Goal: Check status

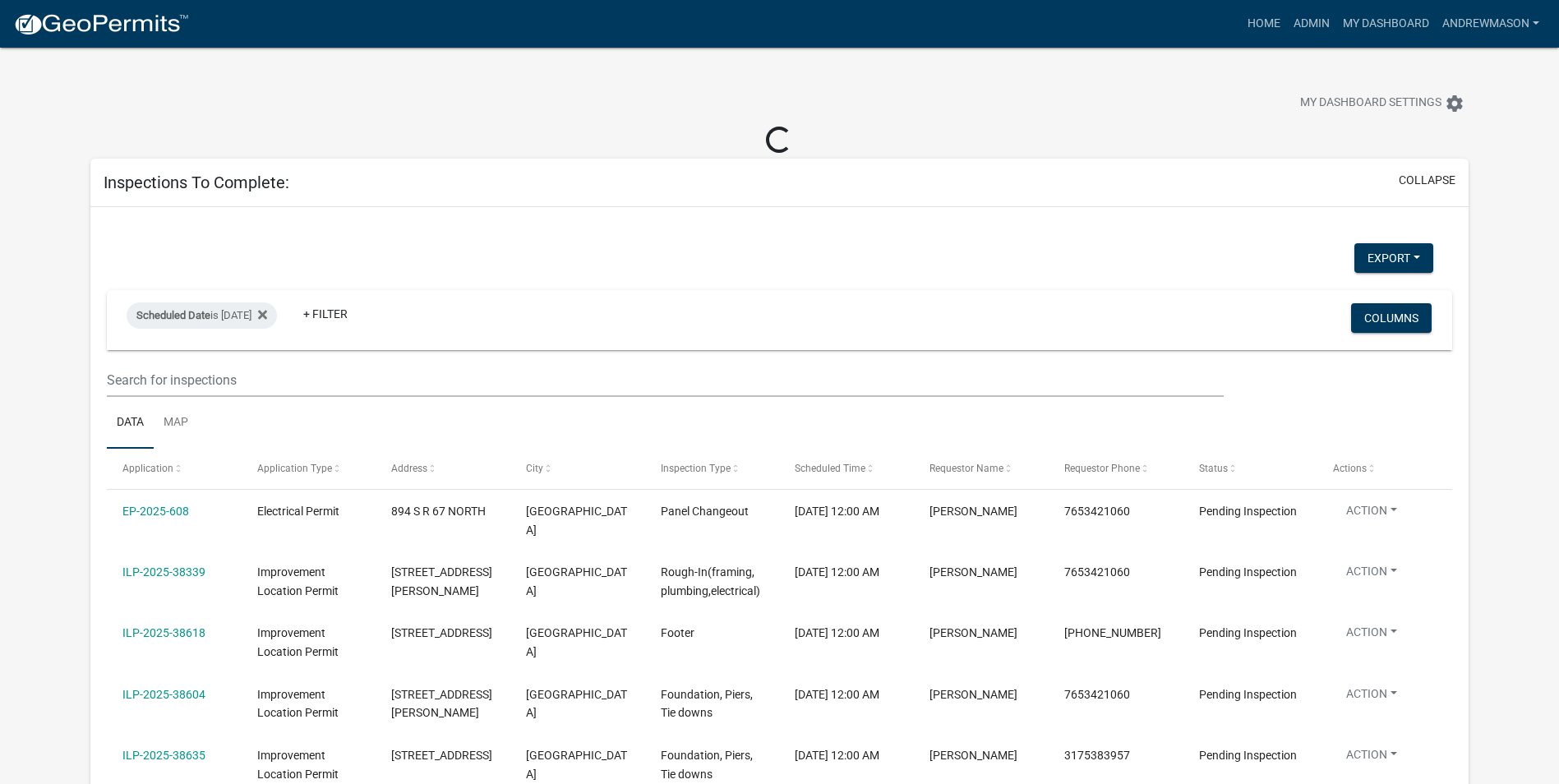
click at [293, 310] on div "Scheduled Date is [DATE] + Filter" at bounding box center [557, 320] width 888 height 42
select select "3: 100"
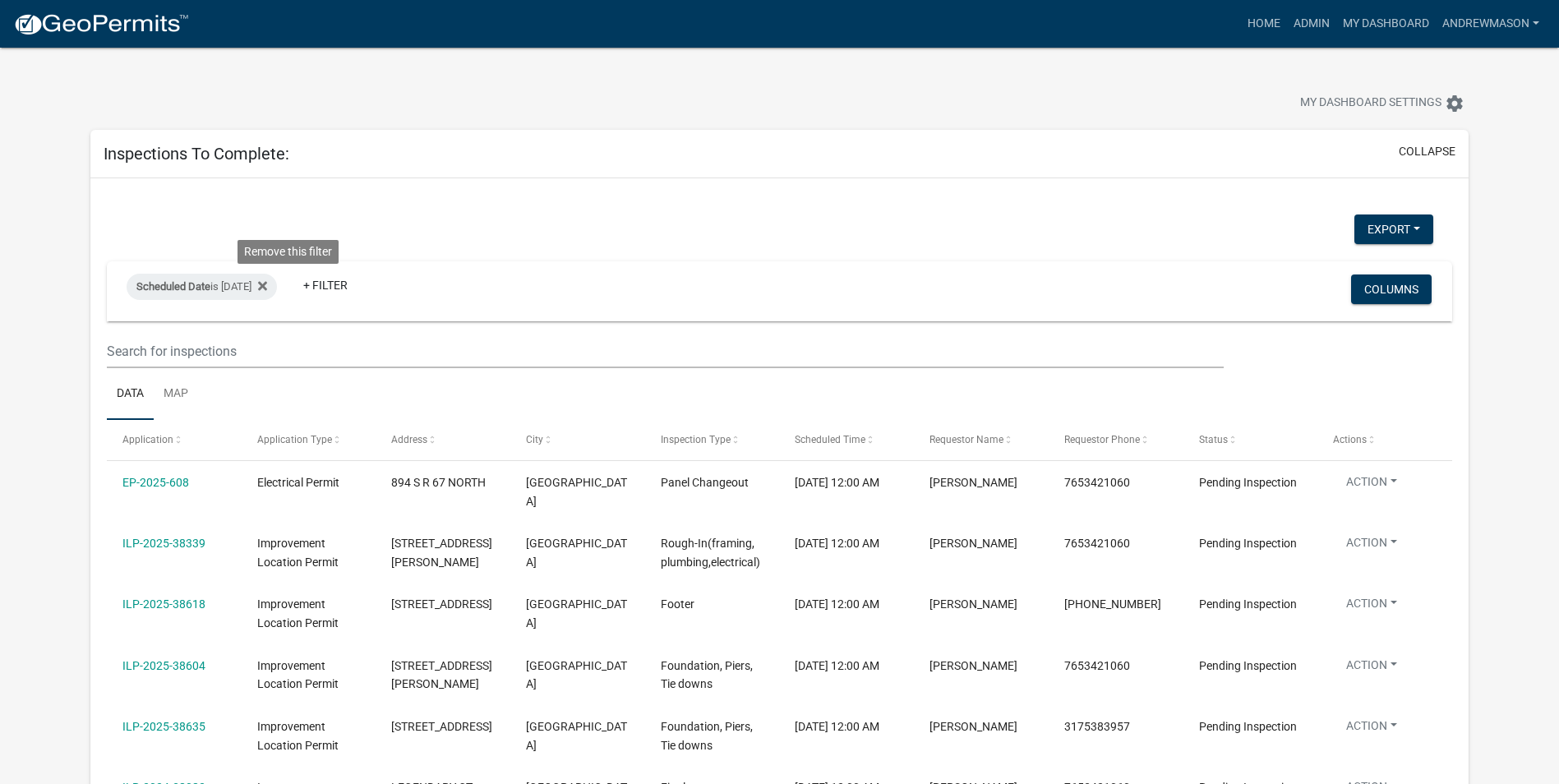
click at [267, 283] on icon at bounding box center [263, 285] width 9 height 9
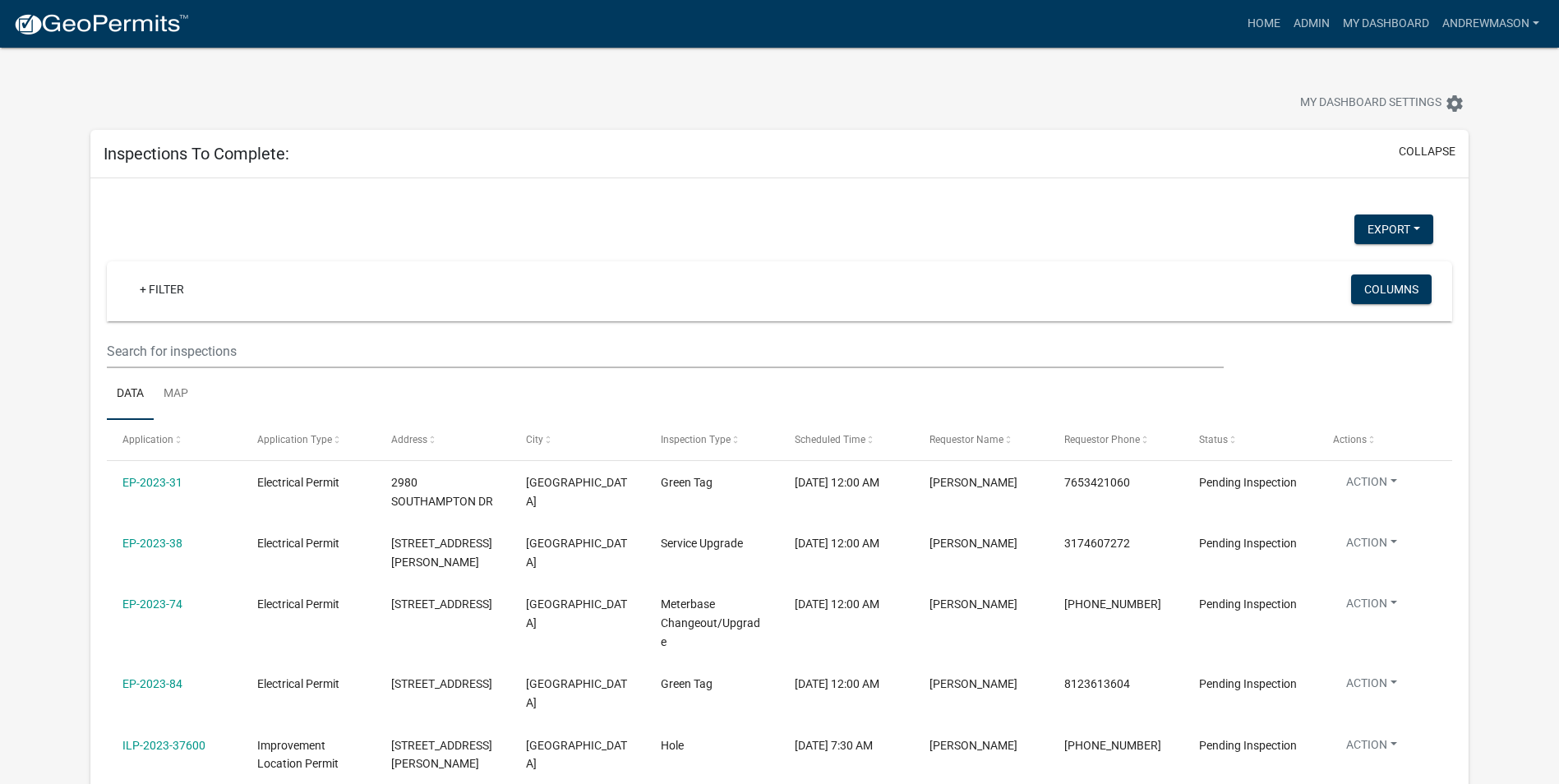
click at [159, 290] on link "+ Filter" at bounding box center [162, 289] width 70 height 30
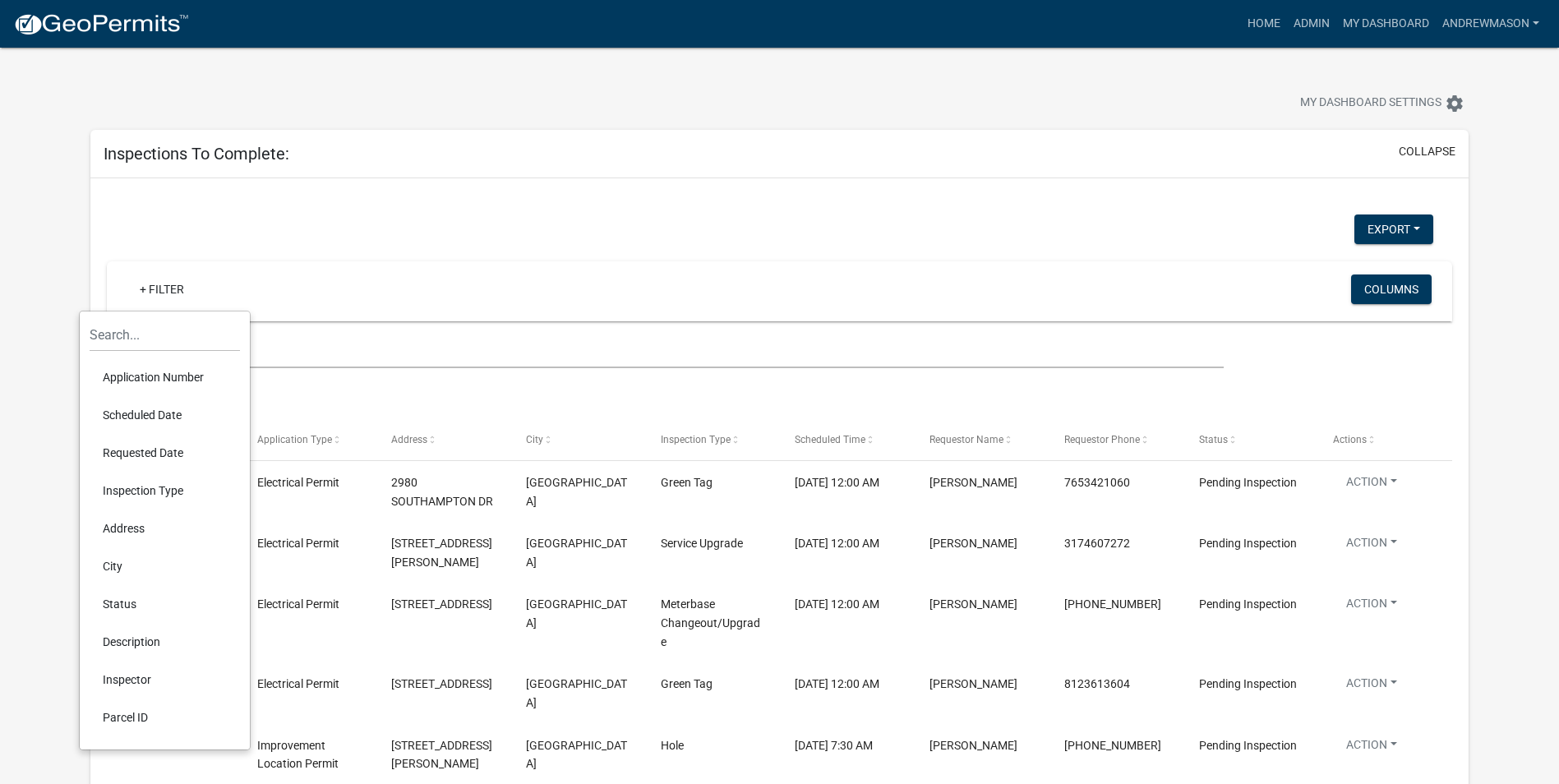
click at [160, 419] on li "Scheduled Date" at bounding box center [164, 415] width 151 height 38
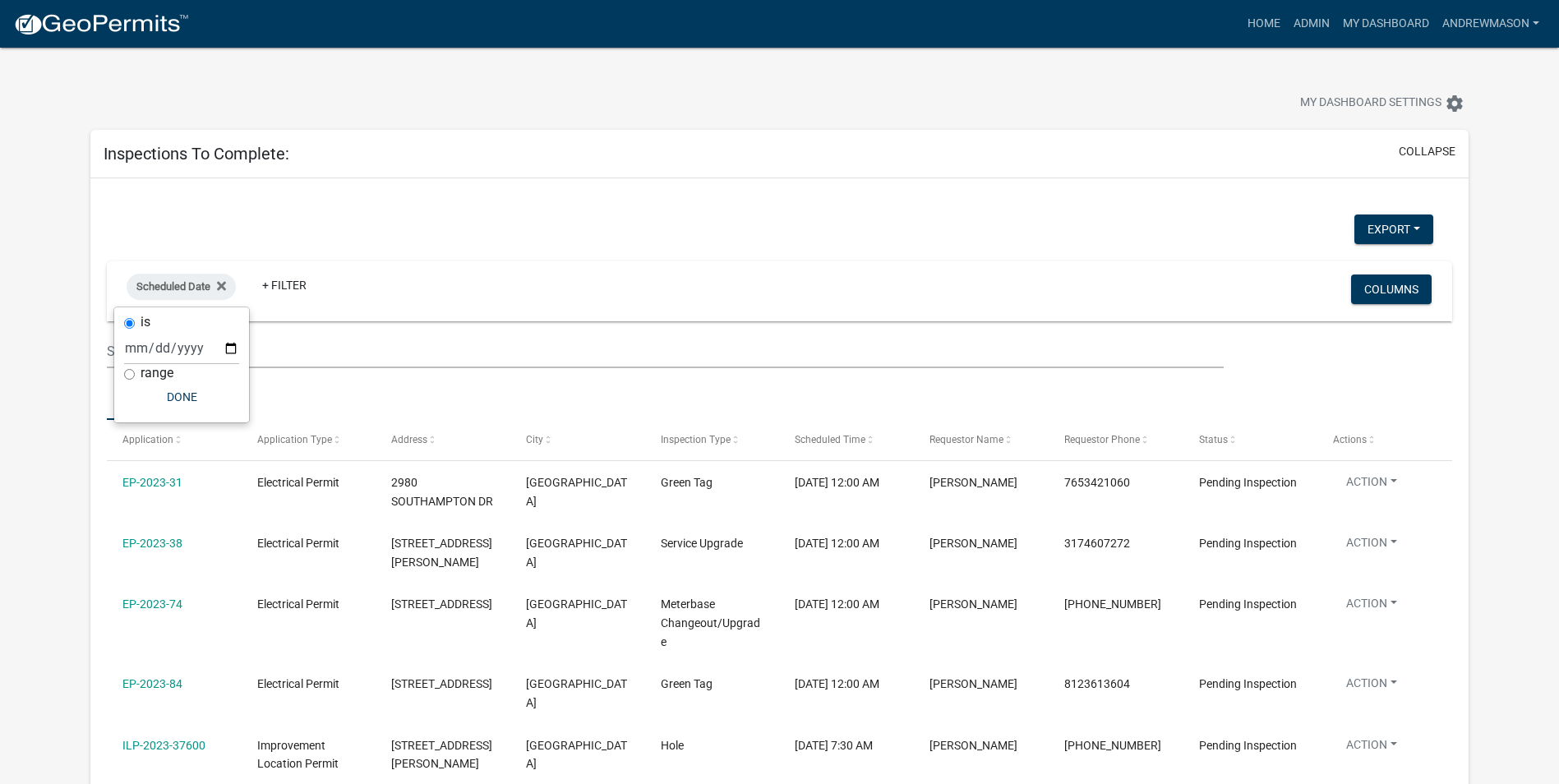
click at [128, 376] on input "range" at bounding box center [129, 375] width 11 height 11
radio input "true"
click at [204, 369] on select "[DATE] [DATE] Current Week Previous Week Current Month Last Month Current Calen…" at bounding box center [237, 365] width 164 height 33
select select "this_1_days"
click at [154, 349] on select "[DATE] [DATE] Current Week Previous Week Current Month Last Month Current Calen…" at bounding box center [237, 365] width 164 height 33
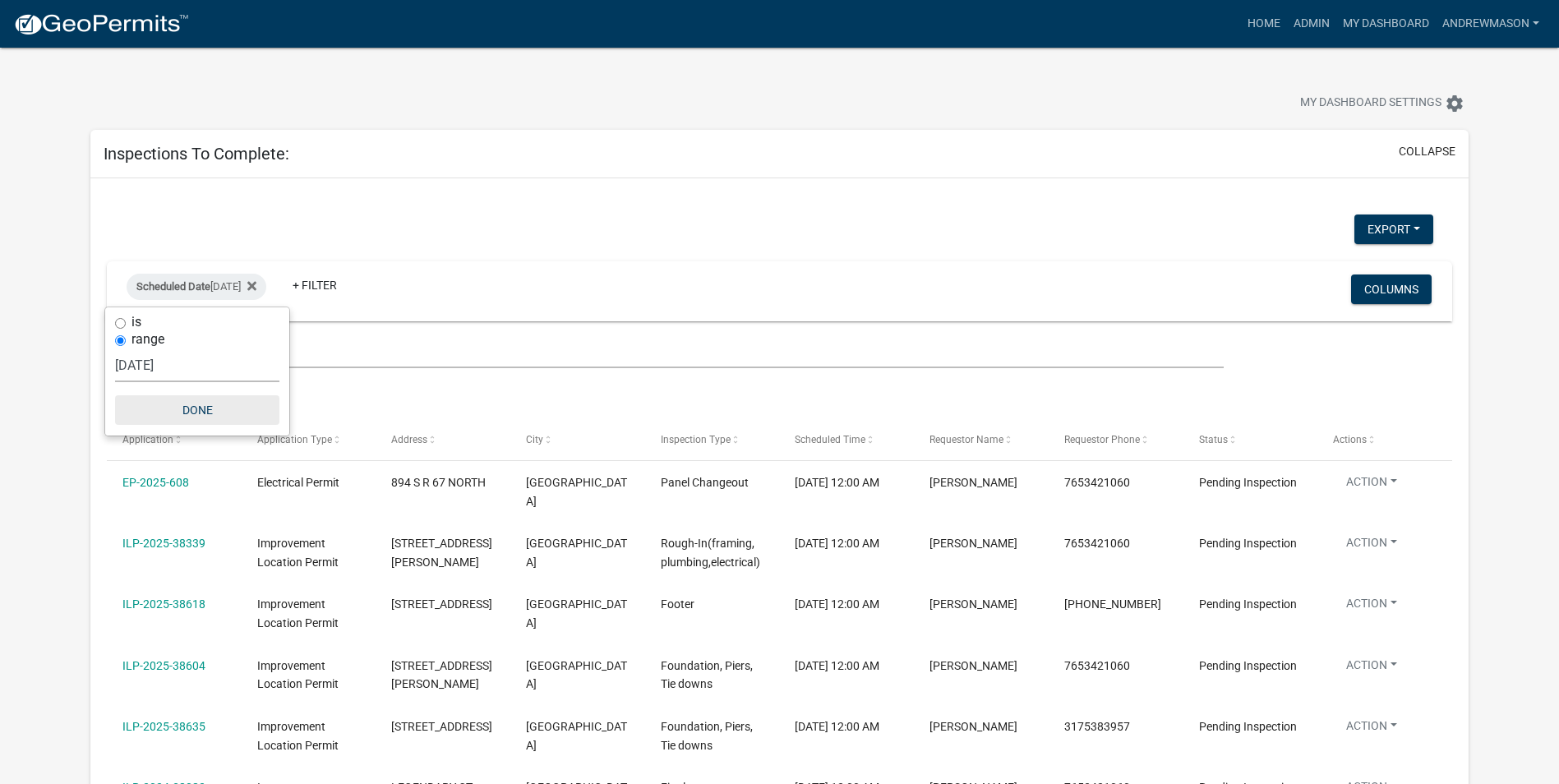
click at [198, 406] on button "Done" at bounding box center [197, 410] width 164 height 30
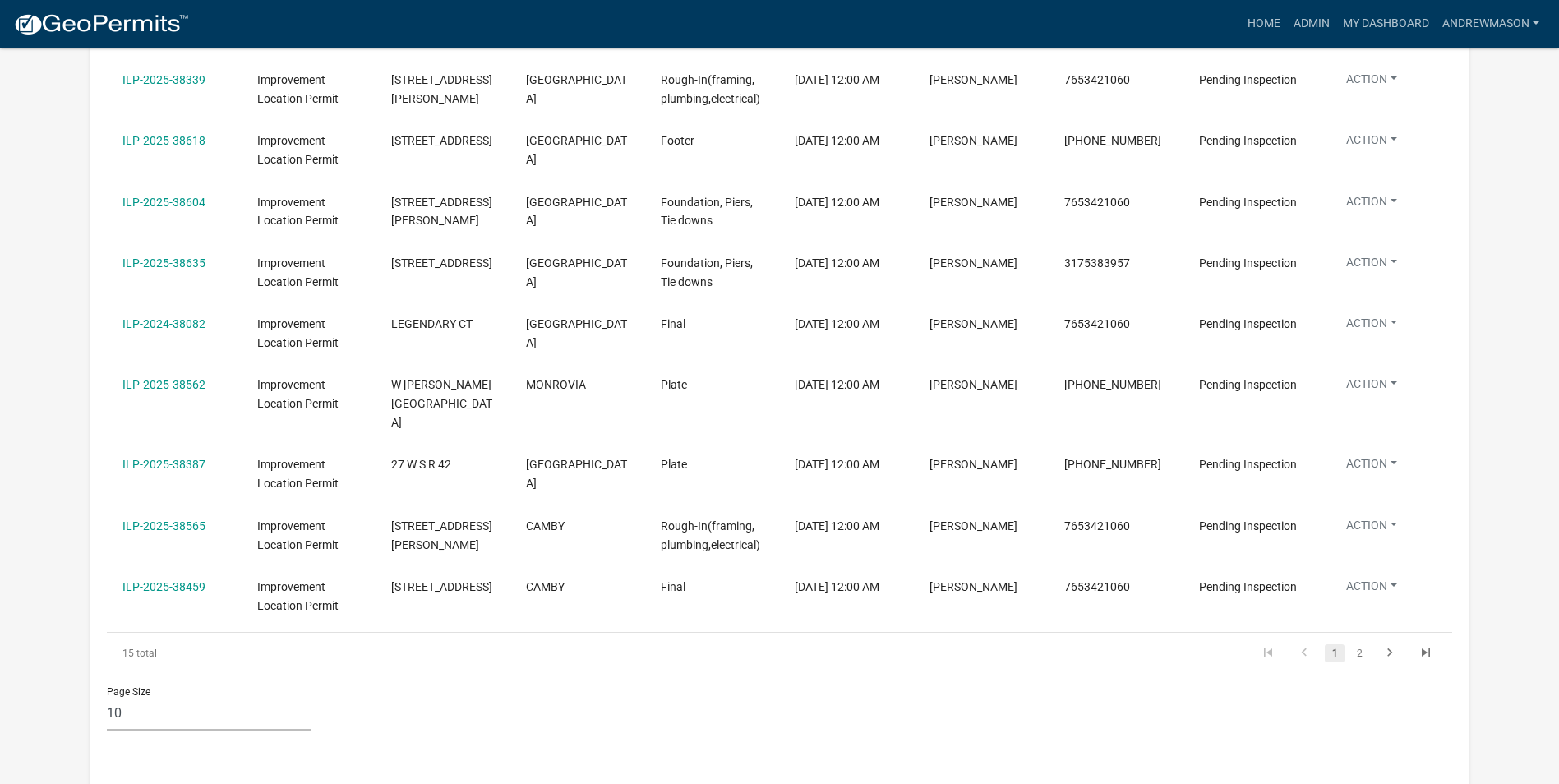
scroll to position [493, 0]
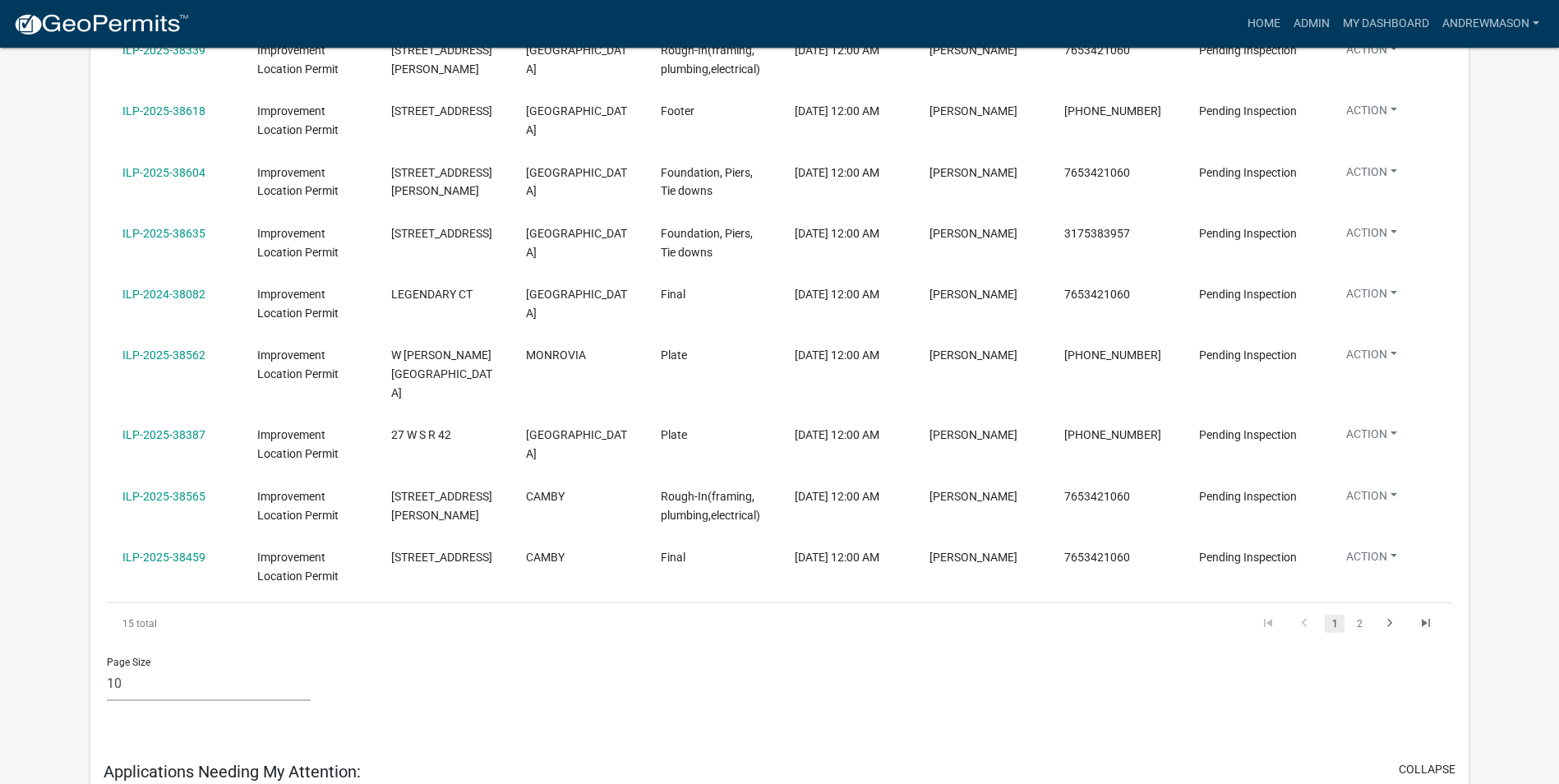
click at [1361, 615] on link "2" at bounding box center [1359, 624] width 20 height 18
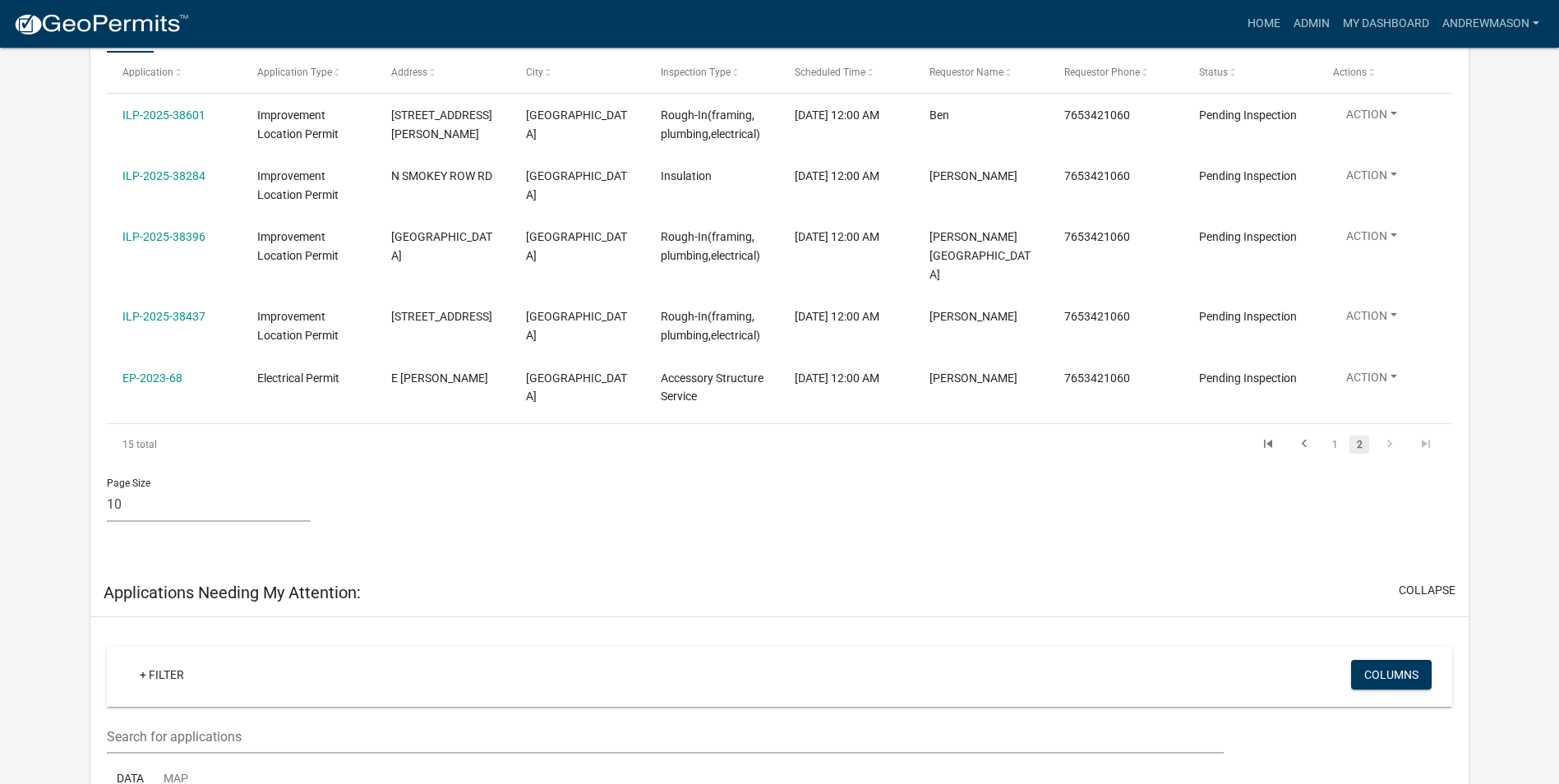
scroll to position [329, 0]
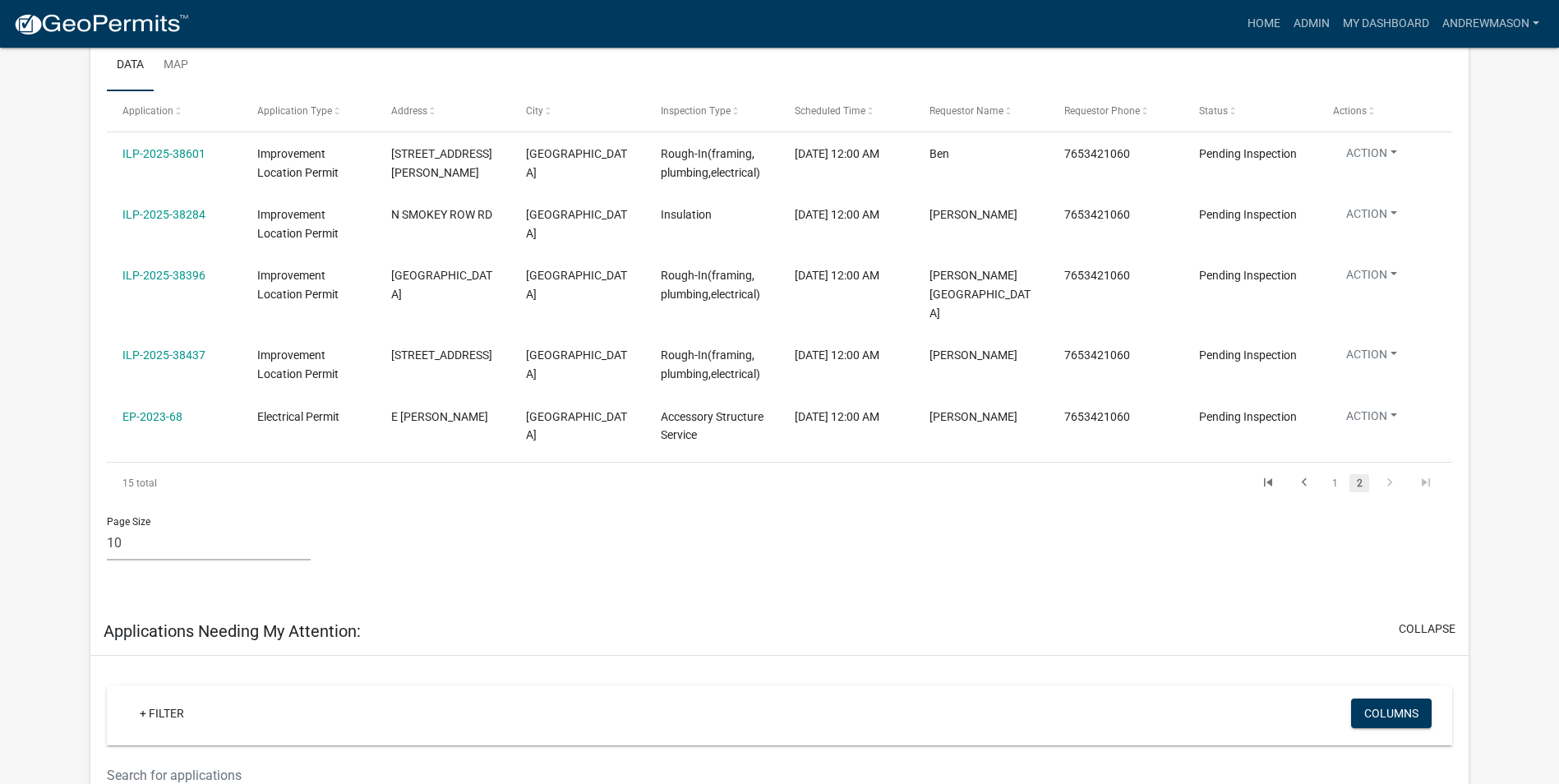
click at [1334, 474] on link "1" at bounding box center [1335, 483] width 20 height 18
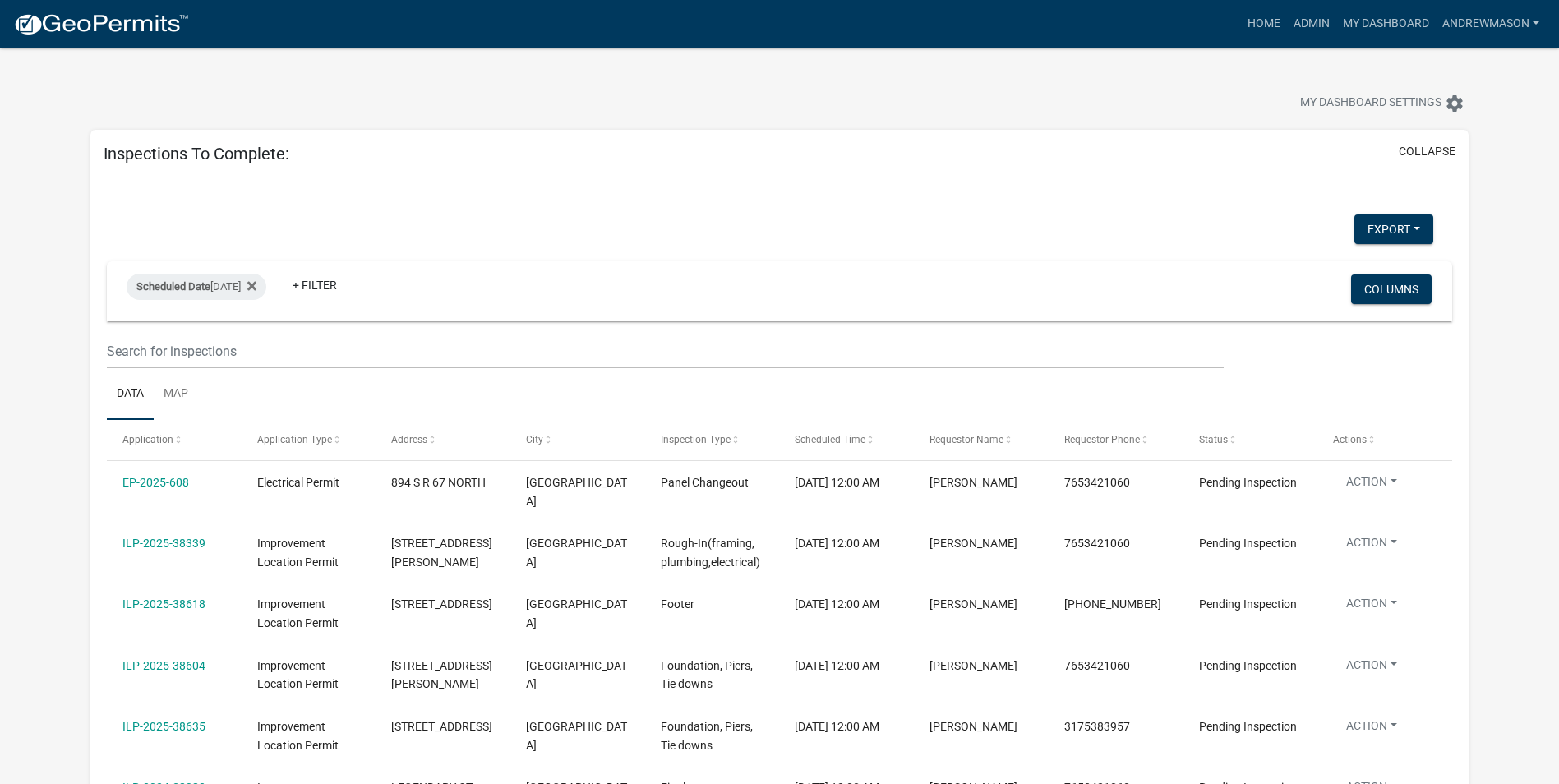
click at [177, 480] on link "EP-2025-608" at bounding box center [156, 482] width 67 height 14
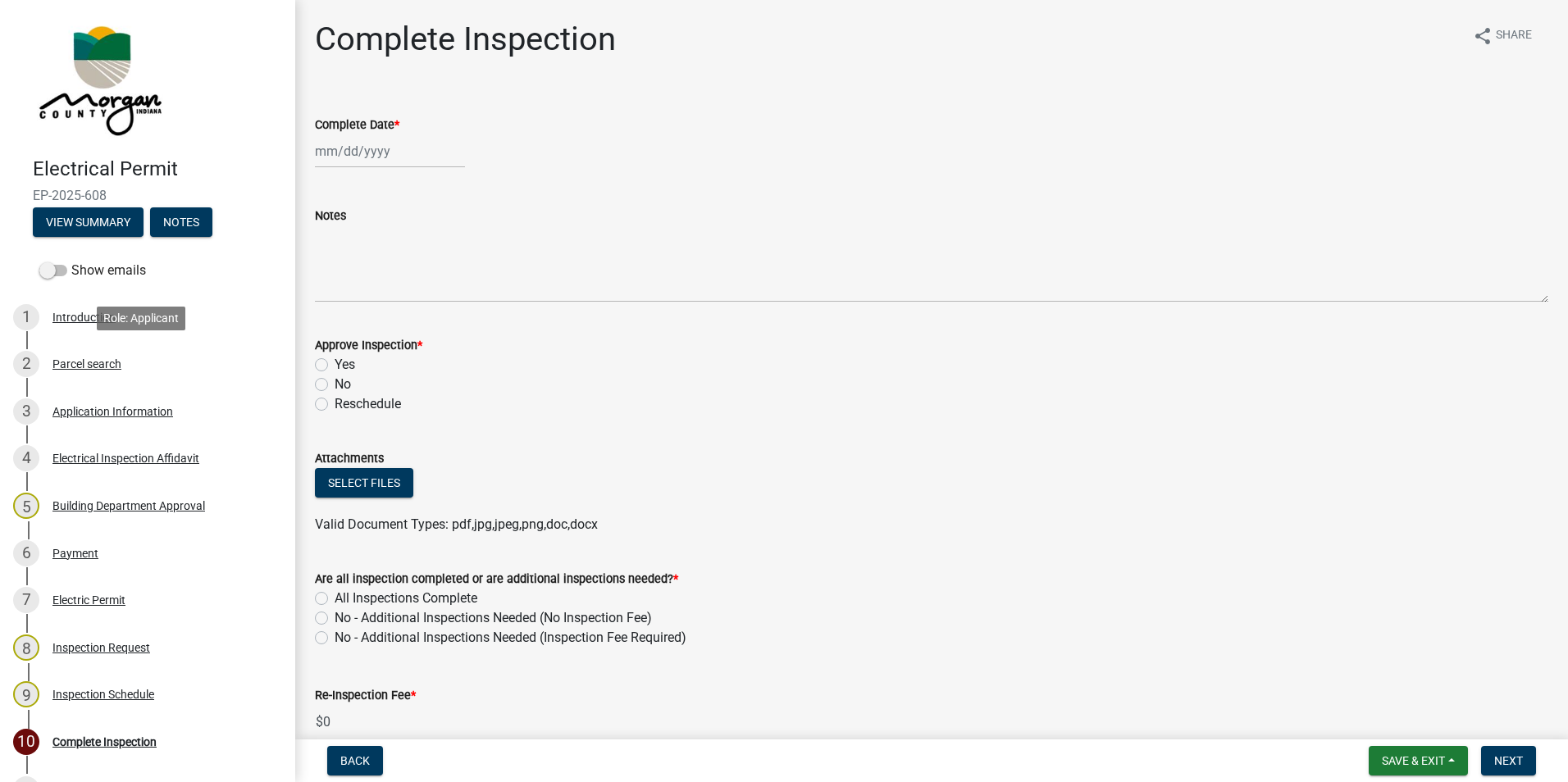
click at [77, 360] on div "Parcel search" at bounding box center [87, 364] width 68 height 12
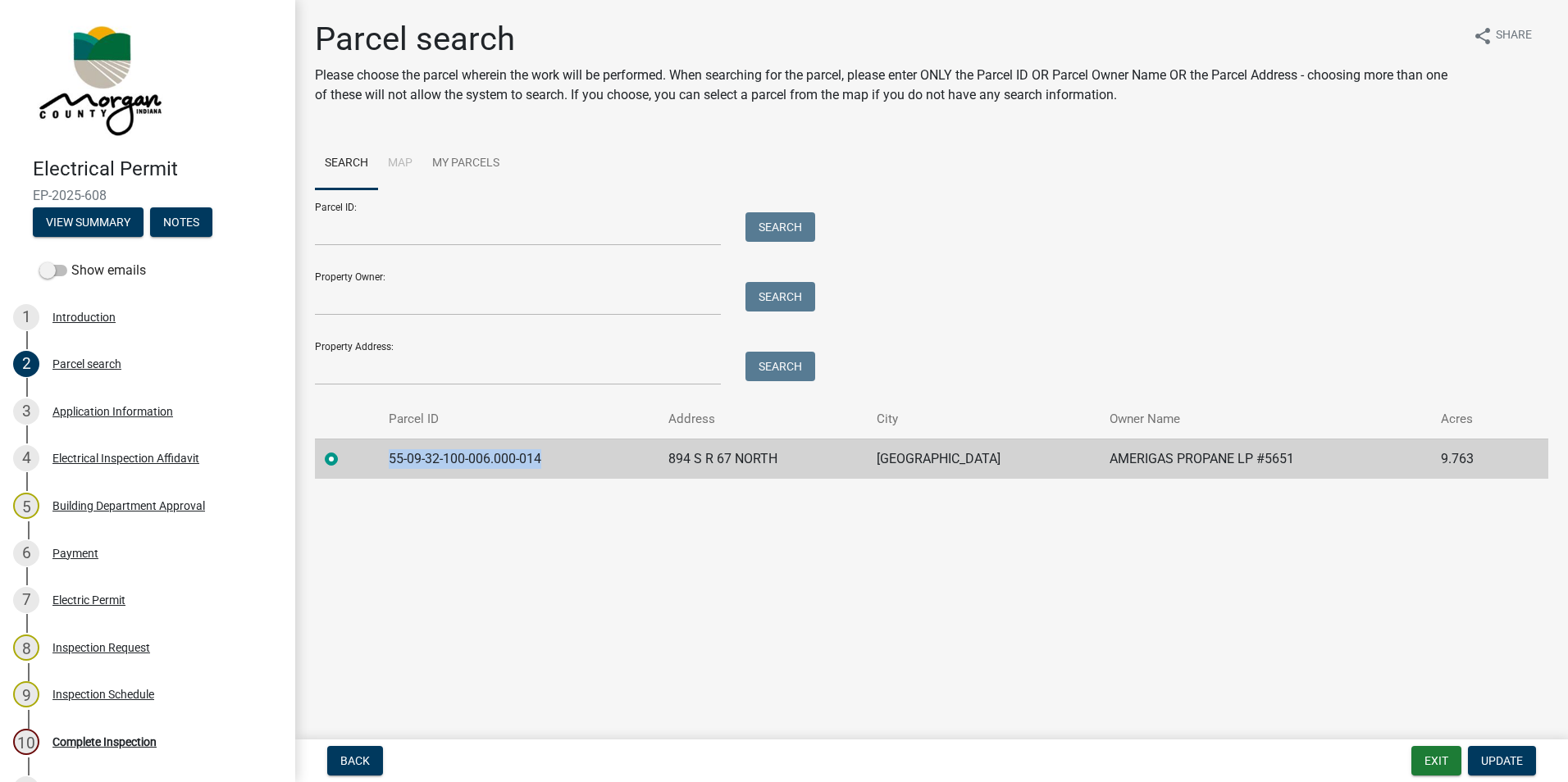
drag, startPoint x: 546, startPoint y: 462, endPoint x: 392, endPoint y: 462, distance: 154.0
click at [392, 462] on td "55-09-32-100-006.000-014" at bounding box center [518, 459] width 279 height 41
drag, startPoint x: 392, startPoint y: 462, endPoint x: 403, endPoint y: 462, distance: 11.0
copy td "55-09-32-100-006.000-014"
